Goal: Task Accomplishment & Management: Use online tool/utility

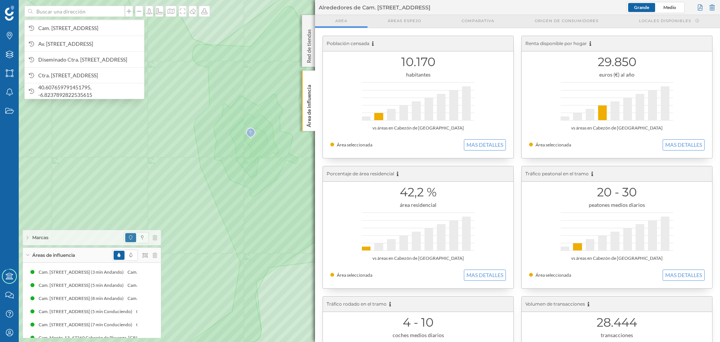
click at [36, 14] on input at bounding box center [75, 11] width 84 height 11
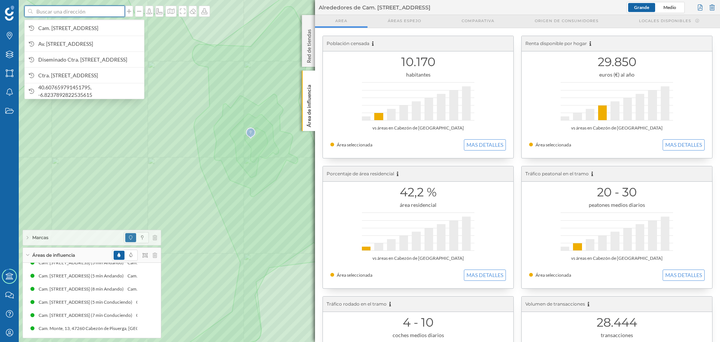
paste input "Ctra. [STREET_ADDRESS]"
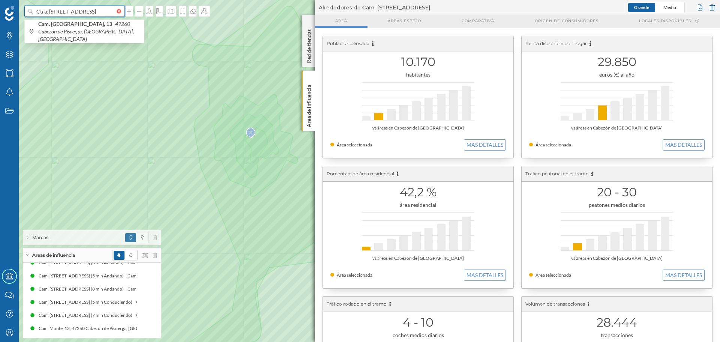
scroll to position [0, 66]
type input "Ctra. [STREET_ADDRESS]"
click at [95, 27] on icon "37189 Aldeaseca de la Armuña, [GEOGRAPHIC_DATA], [GEOGRAPHIC_DATA]" at bounding box center [88, 31] width 100 height 21
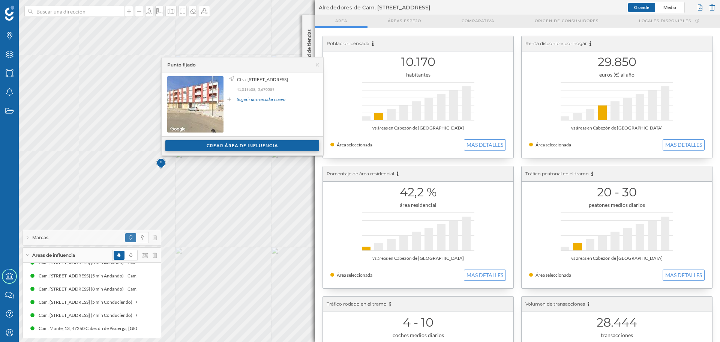
click at [207, 150] on div "Crear área de influencia" at bounding box center [242, 145] width 154 height 11
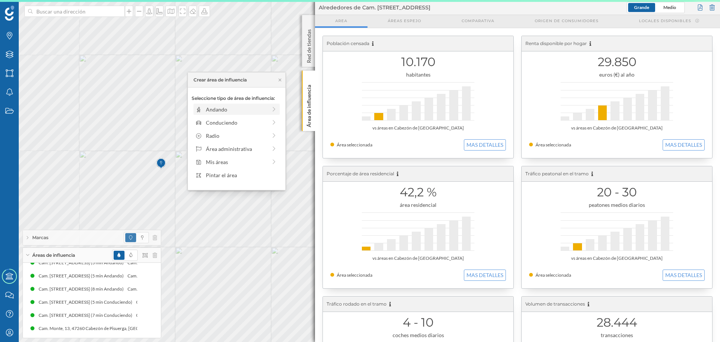
click at [207, 111] on div "Andando" at bounding box center [236, 109] width 61 height 8
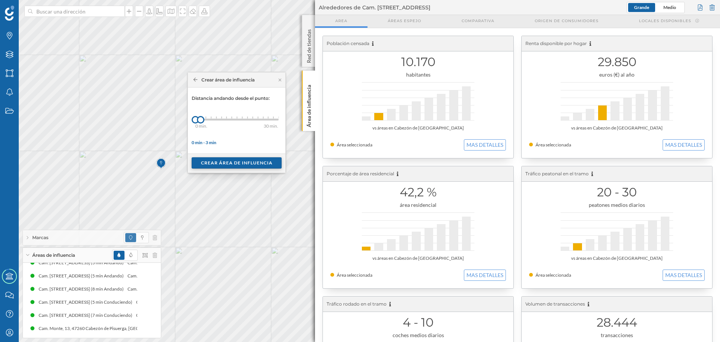
click at [213, 161] on div "Crear área de influencia" at bounding box center [237, 162] width 90 height 11
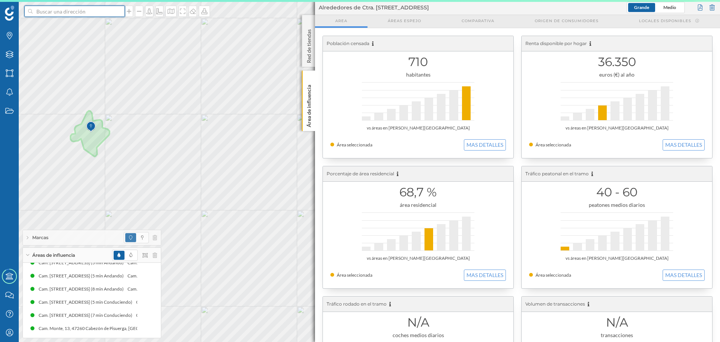
click at [94, 14] on input at bounding box center [75, 11] width 84 height 11
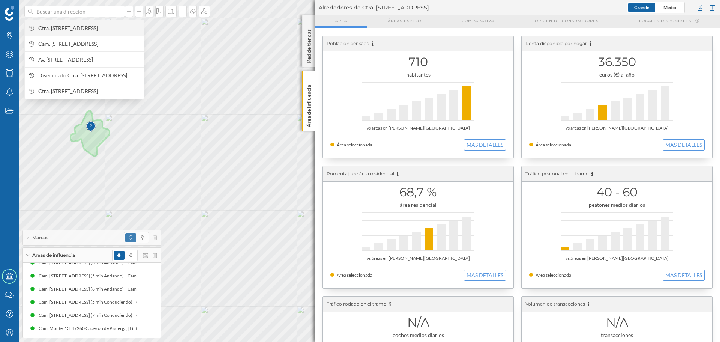
click at [98, 25] on span "Ctra. [STREET_ADDRESS]" at bounding box center [89, 28] width 102 height 8
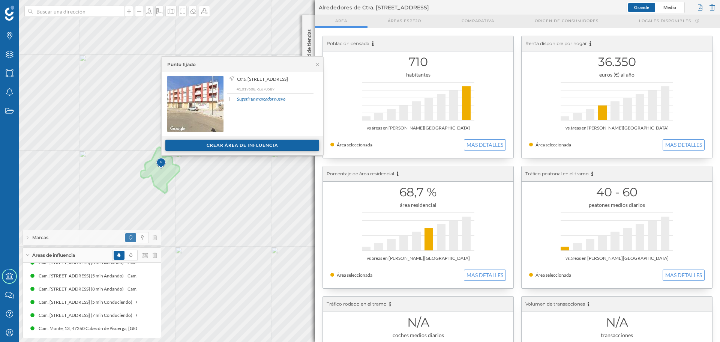
click at [198, 144] on div "Crear área de influencia" at bounding box center [242, 145] width 154 height 11
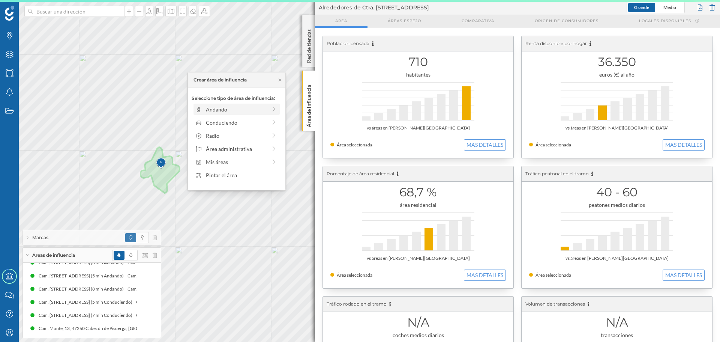
click at [207, 110] on div "Andando" at bounding box center [236, 109] width 61 height 8
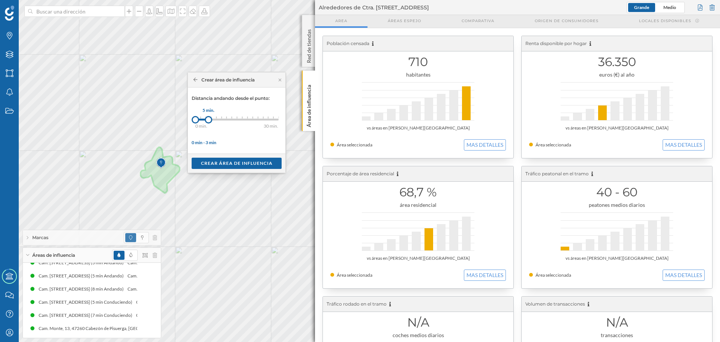
drag, startPoint x: 200, startPoint y: 122, endPoint x: 209, endPoint y: 122, distance: 8.3
click at [209, 122] on div at bounding box center [209, 120] width 8 height 8
click at [226, 162] on div "Crear área de influencia" at bounding box center [237, 162] width 90 height 11
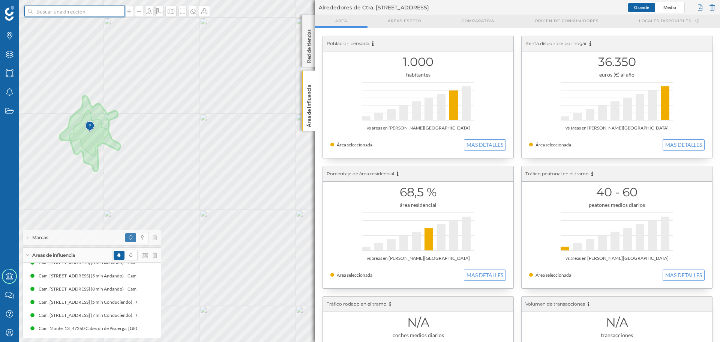
click at [69, 14] on input at bounding box center [75, 11] width 84 height 11
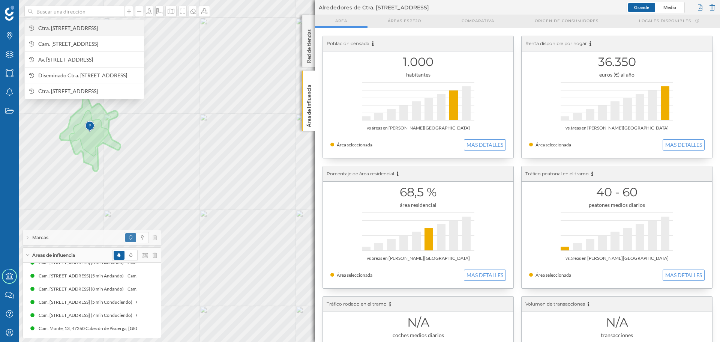
click at [72, 24] on span "Ctra. [STREET_ADDRESS]" at bounding box center [89, 28] width 102 height 8
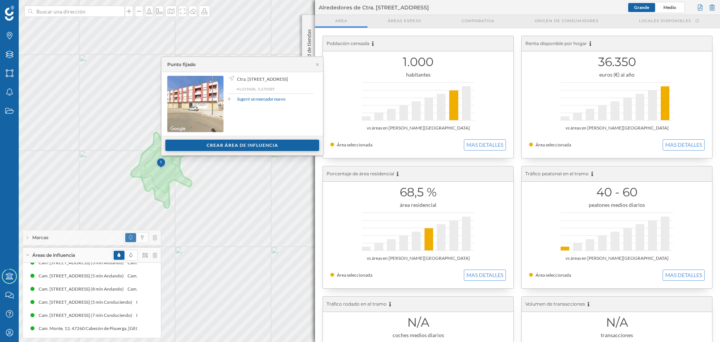
click at [198, 147] on div "Crear área de influencia" at bounding box center [242, 145] width 154 height 11
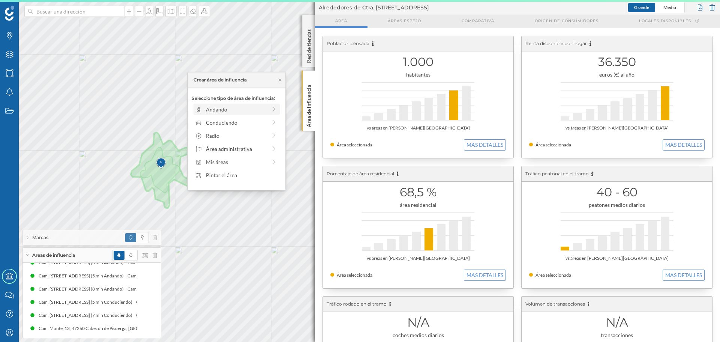
click at [210, 108] on div "Andando" at bounding box center [236, 109] width 61 height 8
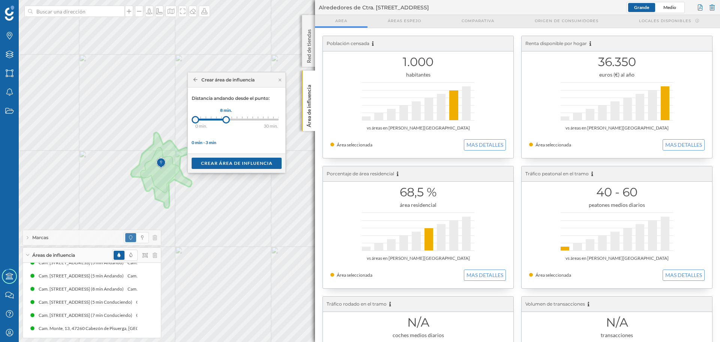
drag, startPoint x: 206, startPoint y: 121, endPoint x: 226, endPoint y: 122, distance: 19.9
click at [226, 122] on div at bounding box center [226, 120] width 8 height 8
click at [235, 170] on div "Crear área de influencia" at bounding box center [237, 162] width 98 height 19
click at [236, 161] on div "Crear área de influencia" at bounding box center [237, 162] width 90 height 11
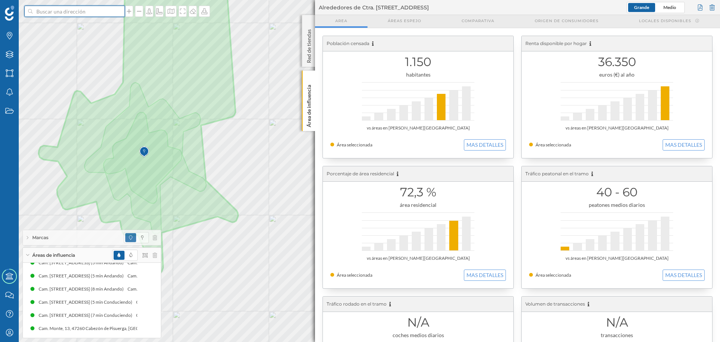
click at [91, 12] on input at bounding box center [75, 11] width 84 height 11
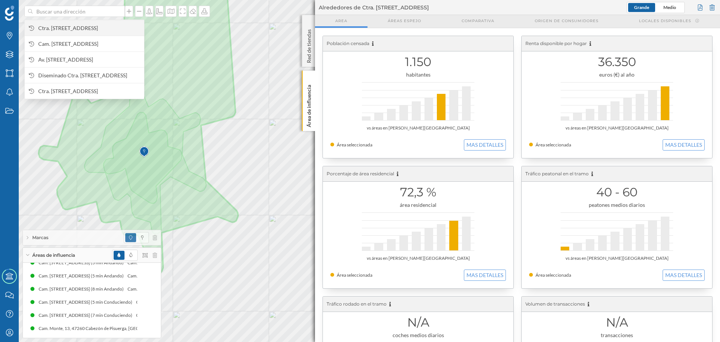
click at [103, 29] on span "Ctra. [STREET_ADDRESS]" at bounding box center [89, 28] width 102 height 8
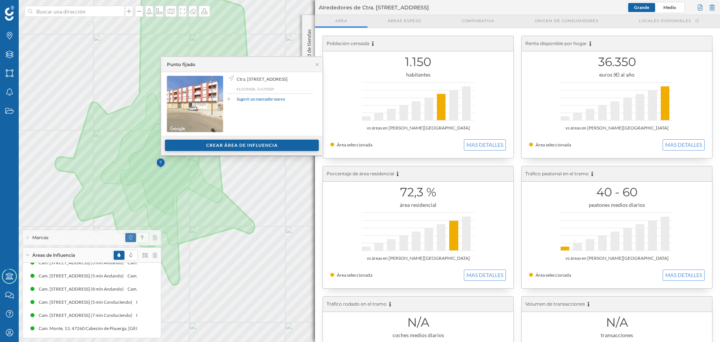
click at [195, 146] on div "Crear área de influencia" at bounding box center [242, 145] width 154 height 11
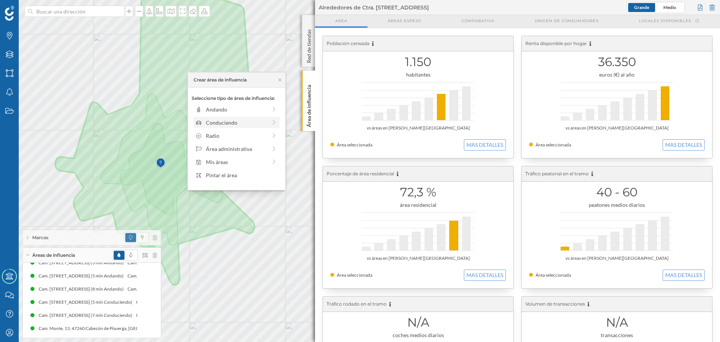
click at [206, 126] on div "Conduciendo" at bounding box center [237, 122] width 86 height 11
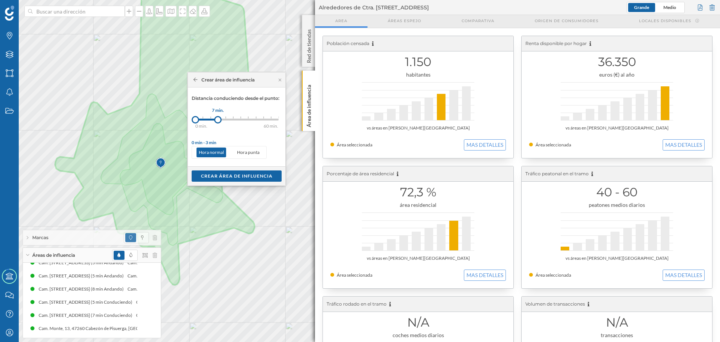
drag, startPoint x: 203, startPoint y: 120, endPoint x: 218, endPoint y: 122, distance: 15.1
click at [218, 122] on div at bounding box center [218, 120] width 8 height 8
click at [227, 177] on div "Crear área de influencia" at bounding box center [237, 175] width 90 height 11
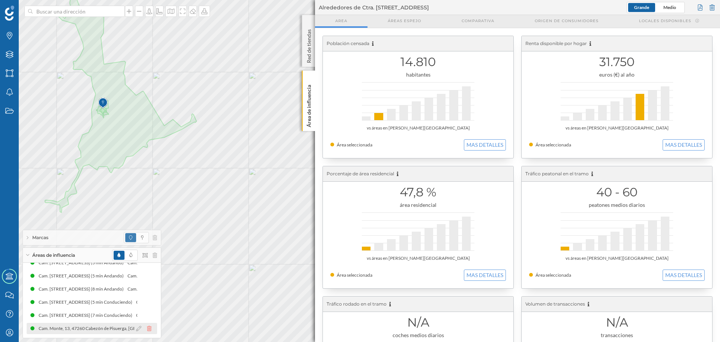
click at [147, 329] on icon at bounding box center [149, 328] width 5 height 5
click at [148, 327] on icon at bounding box center [149, 328] width 5 height 5
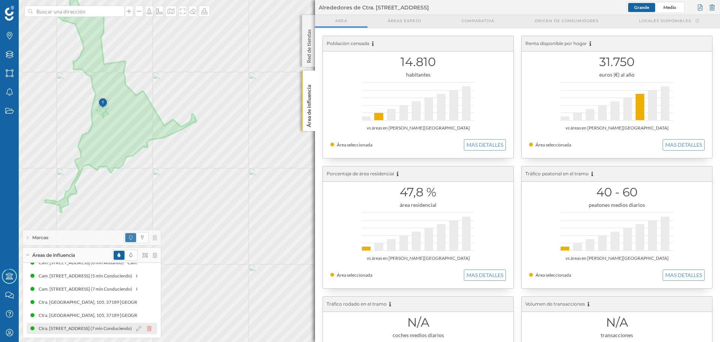
click at [148, 329] on icon at bounding box center [149, 328] width 5 height 5
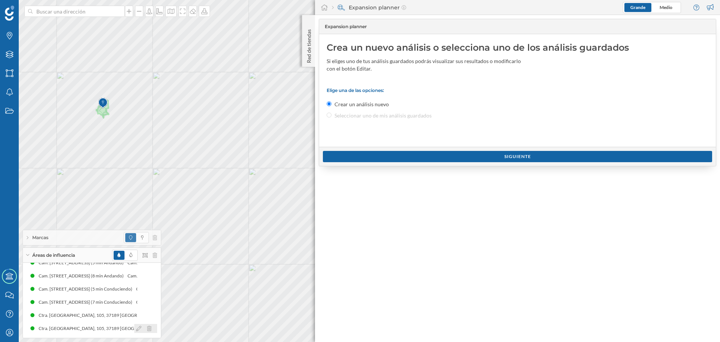
scroll to position [23, 0]
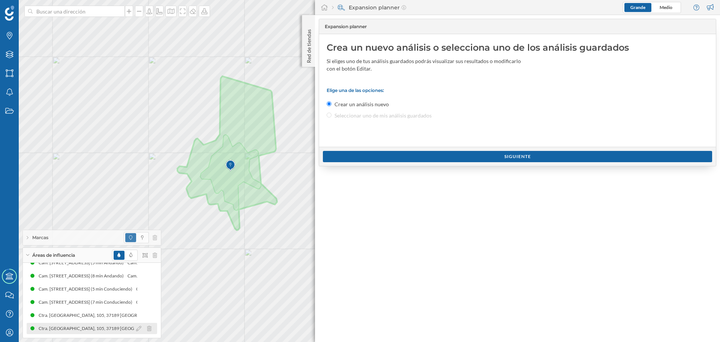
click at [83, 331] on div "Ctra. [GEOGRAPHIC_DATA], 105, 37189 [GEOGRAPHIC_DATA], [GEOGRAPHIC_DATA], [GEOG…" at bounding box center [168, 329] width 259 height 8
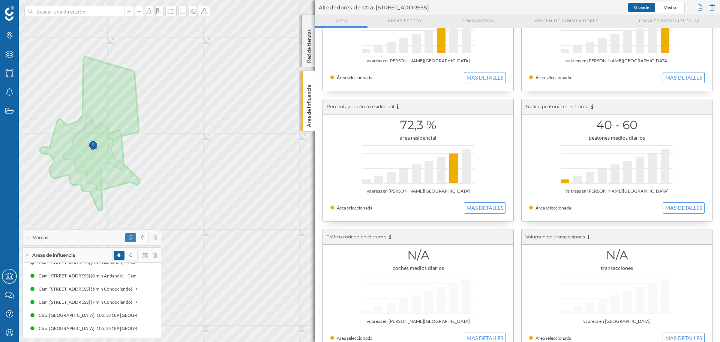
scroll to position [75, 0]
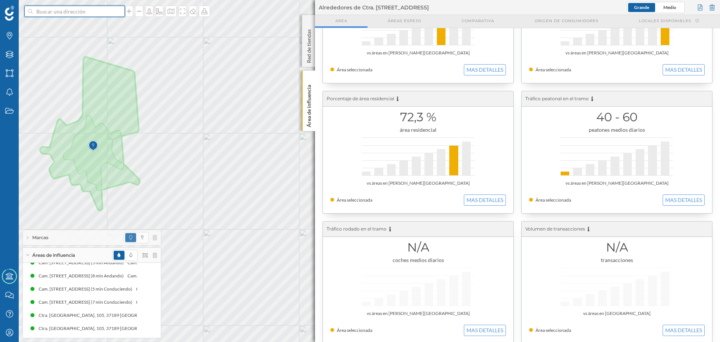
click at [53, 12] on input at bounding box center [75, 11] width 84 height 11
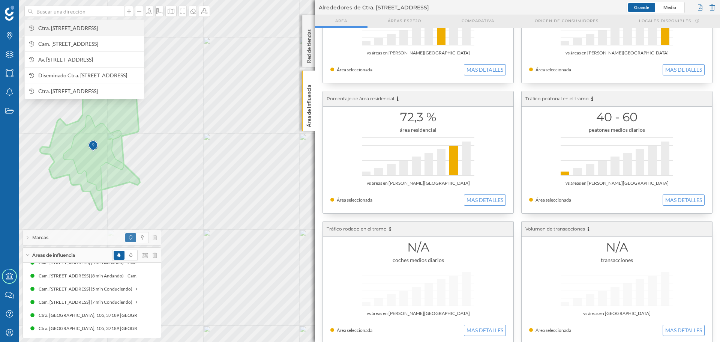
click at [72, 29] on span "Ctra. [STREET_ADDRESS]" at bounding box center [89, 28] width 102 height 8
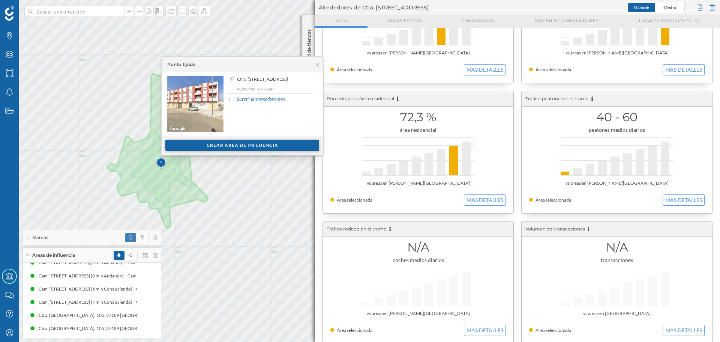
click at [214, 143] on div "Crear área de influencia" at bounding box center [242, 145] width 154 height 11
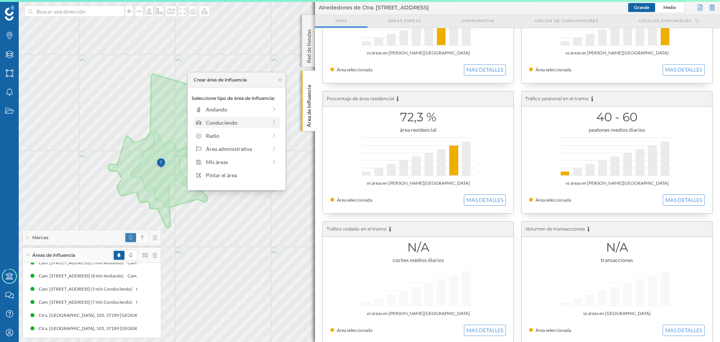
click at [202, 125] on icon at bounding box center [198, 122] width 7 height 5
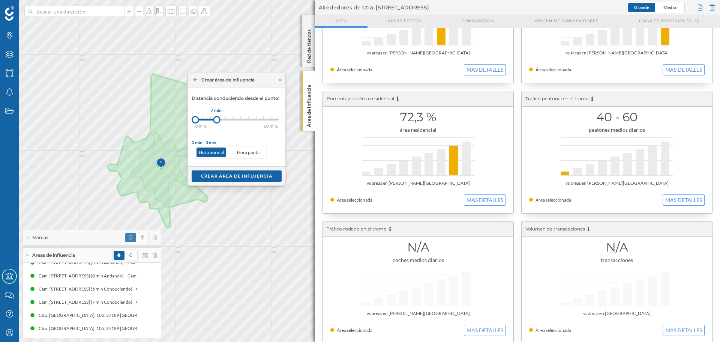
drag, startPoint x: 205, startPoint y: 120, endPoint x: 217, endPoint y: 120, distance: 12.0
click at [217, 120] on div at bounding box center [217, 120] width 8 height 8
click at [228, 172] on div "Crear área de influencia" at bounding box center [237, 175] width 90 height 11
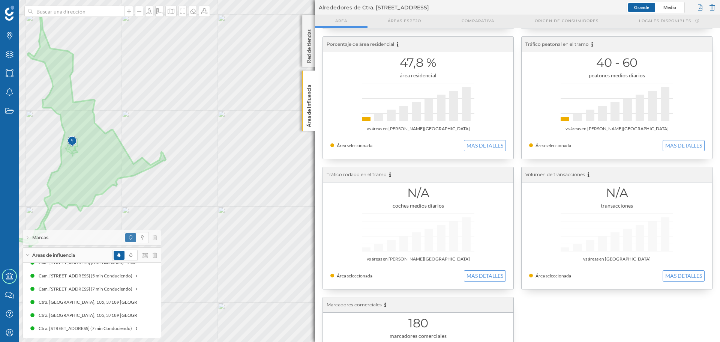
scroll to position [150, 0]
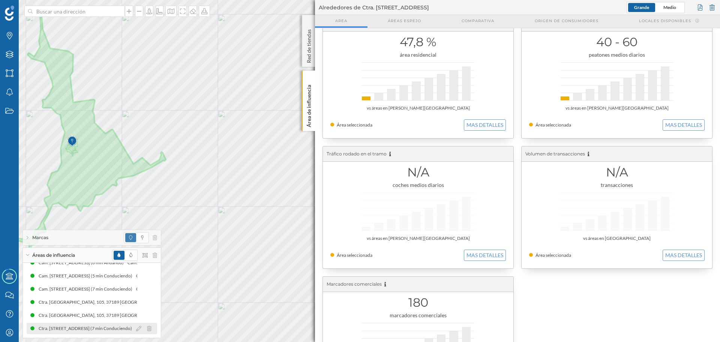
click at [95, 329] on div "Ctra. [STREET_ADDRESS] (7 min Conduciendo)" at bounding box center [87, 329] width 97 height 8
click at [94, 329] on div "Ctra. [STREET_ADDRESS] (7 min Conduciendo)" at bounding box center [87, 329] width 97 height 8
click at [413, 212] on div "N/A coches medios diarios vs áreas en [PERSON_NAME][GEOGRAPHIC_DATA] Área selec…" at bounding box center [418, 207] width 191 height 122
click at [472, 251] on button "MAS DETALLES" at bounding box center [485, 255] width 42 height 11
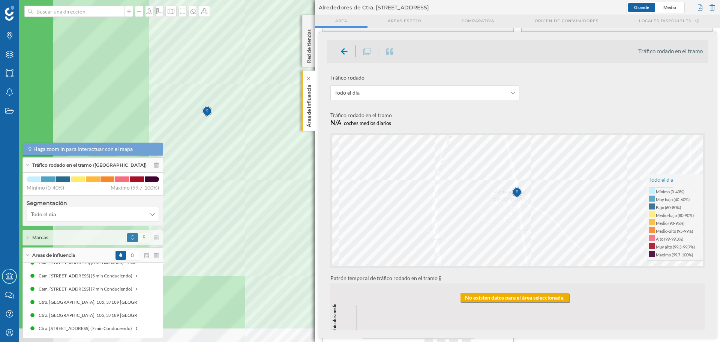
click at [308, 126] on div "Marcas Capas Áreas Notificaciones Estados Academy Contacta con nosotros Centro …" at bounding box center [360, 171] width 720 height 342
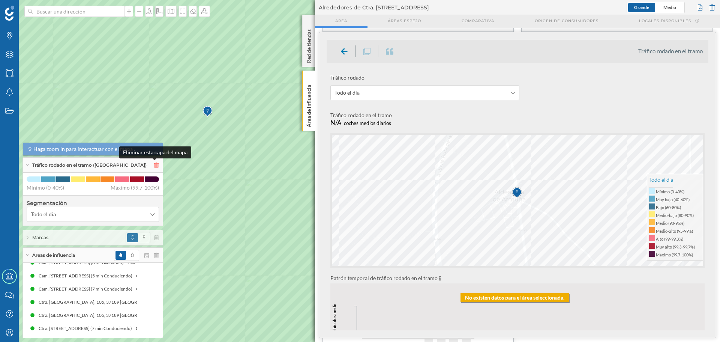
click at [154, 166] on icon at bounding box center [156, 164] width 5 height 5
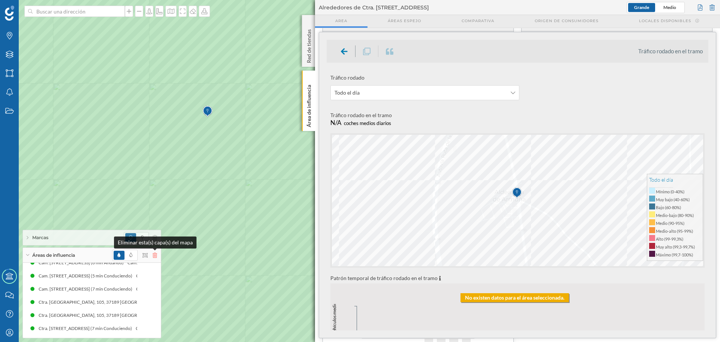
click at [153, 254] on icon at bounding box center [155, 255] width 5 height 5
